Goal: Task Accomplishment & Management: Manage account settings

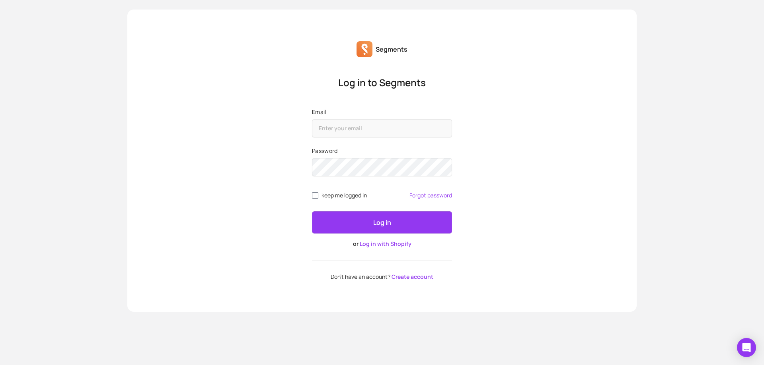
type input "[EMAIL_ADDRESS][DOMAIN_NAME]"
click at [381, 242] on link "Log in with Shopify" at bounding box center [386, 244] width 52 height 8
click at [366, 124] on input "Email" at bounding box center [382, 128] width 140 height 18
type input "[EMAIL_ADDRESS][DOMAIN_NAME]"
click at [416, 197] on link "Forgot password" at bounding box center [430, 195] width 43 height 6
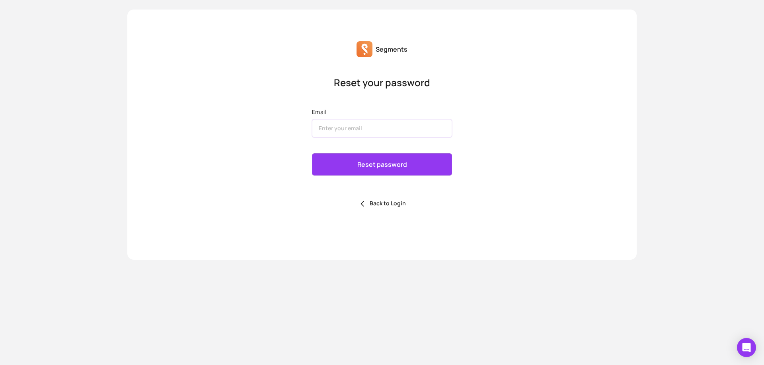
click at [373, 131] on input "Email" at bounding box center [382, 128] width 140 height 18
type input "[EMAIL_ADDRESS][DOMAIN_NAME]"
click at [381, 167] on p "Reset password" at bounding box center [382, 165] width 50 height 10
click at [379, 202] on link "Back to Login" at bounding box center [381, 204] width 47 height 8
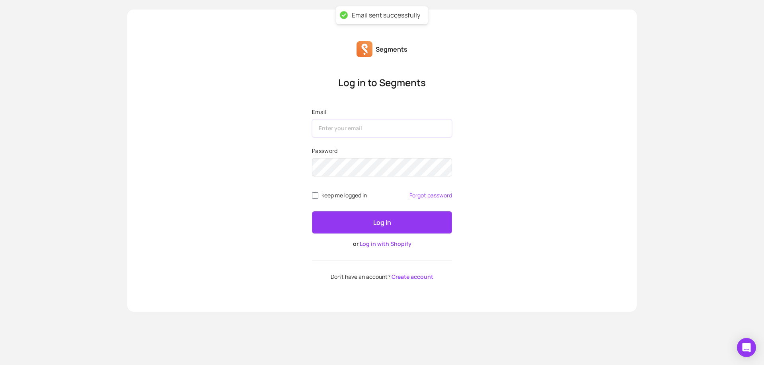
click at [342, 130] on input "Email" at bounding box center [382, 128] width 140 height 18
type input "[EMAIL_ADDRESS][DOMAIN_NAME]"
click at [312, 212] on button "Log in" at bounding box center [382, 223] width 140 height 22
click at [383, 15] on div "Please go to profile setting to set up password first" at bounding box center [385, 19] width 115 height 17
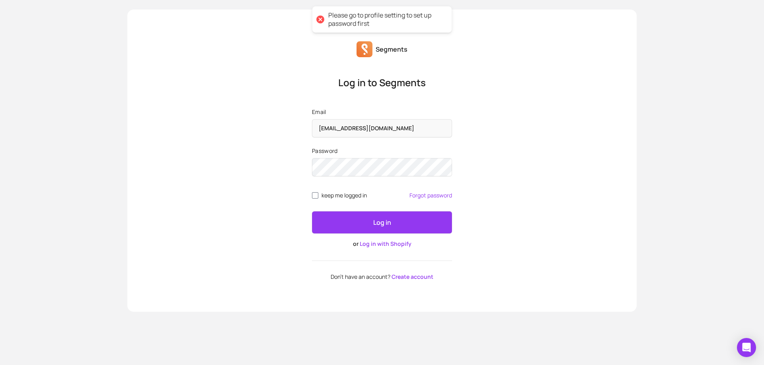
click at [402, 278] on link "Create account" at bounding box center [412, 277] width 42 height 8
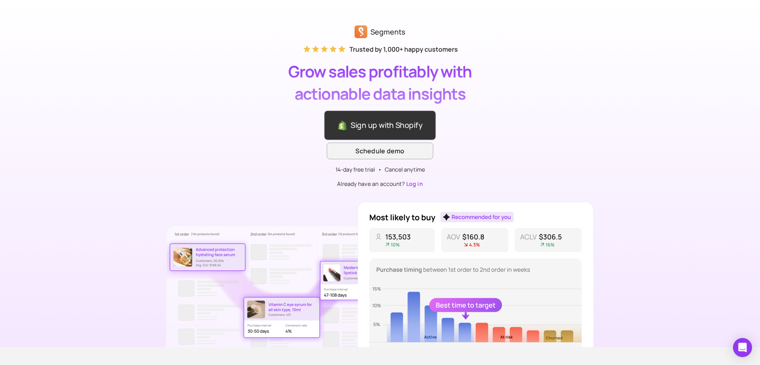
click at [364, 124] on link "Sign up with Shopify" at bounding box center [380, 126] width 112 height 30
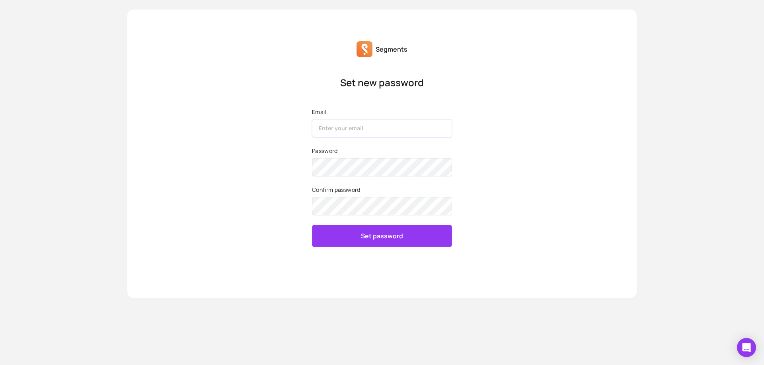
click at [350, 129] on input "Email" at bounding box center [382, 128] width 140 height 18
type input "[EMAIL_ADDRESS][DOMAIN_NAME]"
click at [312, 225] on button "Set password" at bounding box center [382, 236] width 140 height 22
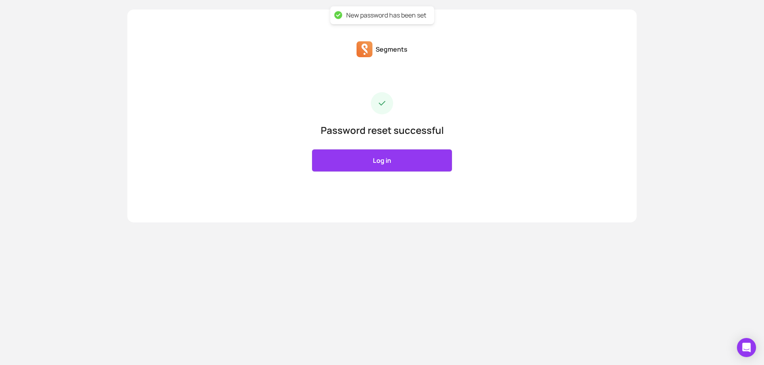
click at [361, 162] on link "Log in" at bounding box center [382, 161] width 140 height 22
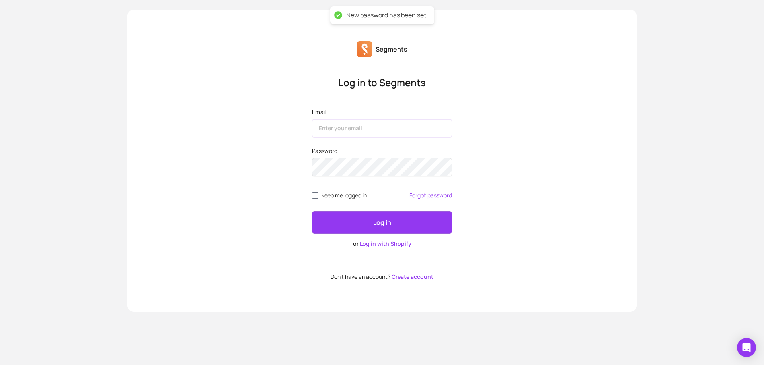
click at [348, 131] on input "Email" at bounding box center [382, 128] width 140 height 18
type input "[EMAIL_ADDRESS][DOMAIN_NAME]"
click at [312, 212] on button "Log in" at bounding box center [382, 223] width 140 height 22
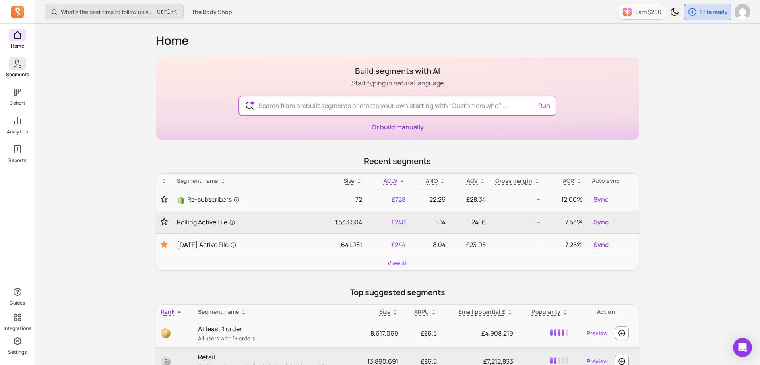
click at [25, 64] on span at bounding box center [17, 63] width 17 height 13
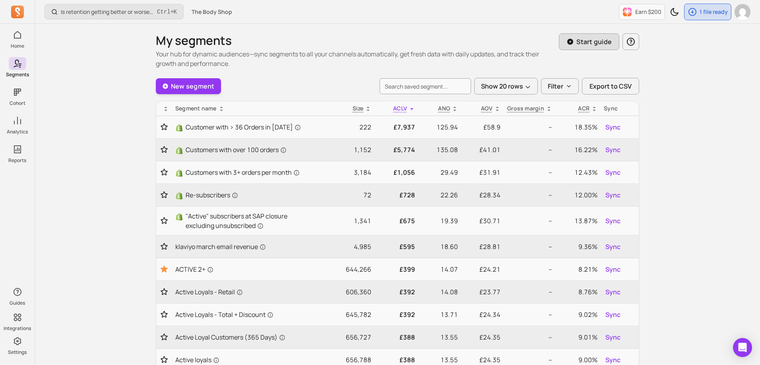
click at [605, 46] on p "Start guide" at bounding box center [594, 42] width 35 height 10
type input "loyals"
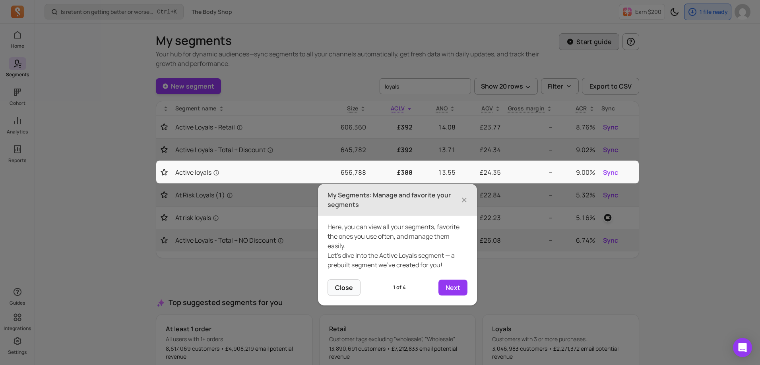
scroll to position [0, 0]
click at [691, 135] on icon at bounding box center [382, 182] width 764 height 365
click at [353, 283] on button "Close" at bounding box center [344, 287] width 33 height 17
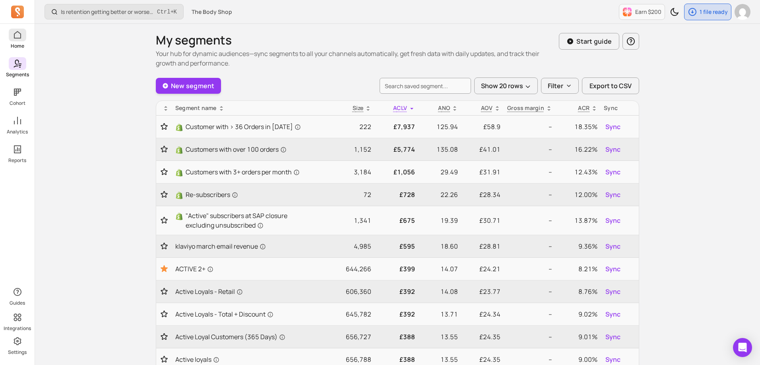
click at [17, 42] on link "Home" at bounding box center [17, 39] width 35 height 21
